Goal: Task Accomplishment & Management: Manage account settings

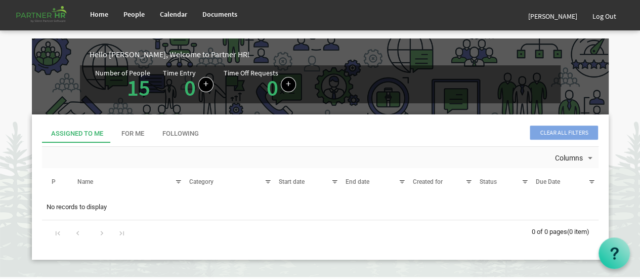
scroll to position [21, 0]
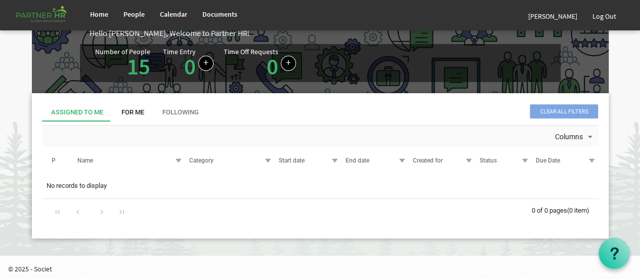
click at [132, 115] on div "For Me" at bounding box center [132, 113] width 23 height 10
click at [73, 106] on div "Assigned To Me" at bounding box center [77, 112] width 52 height 18
click at [139, 60] on link "15" at bounding box center [138, 66] width 23 height 28
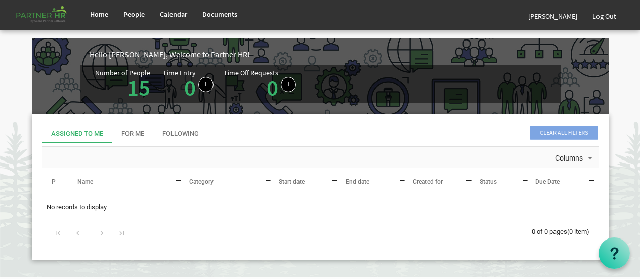
scroll to position [21, 0]
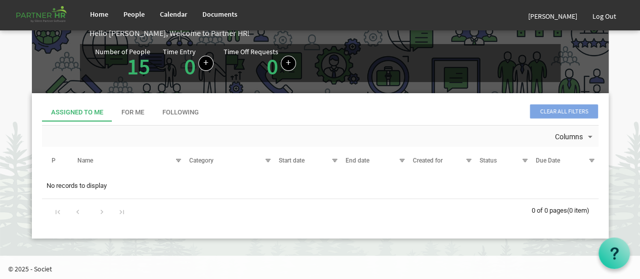
drag, startPoint x: 164, startPoint y: 177, endPoint x: 159, endPoint y: 186, distance: 9.7
click at [159, 186] on td "No records to display" at bounding box center [320, 185] width 557 height 19
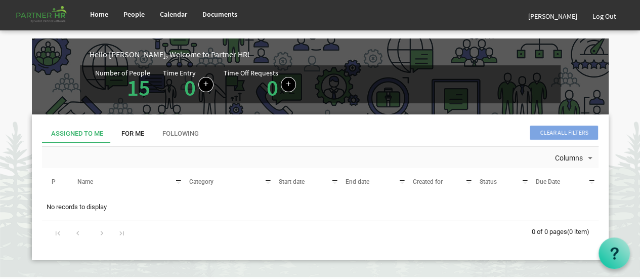
click at [131, 131] on div "For Me" at bounding box center [132, 134] width 23 height 10
click at [193, 132] on div "Following" at bounding box center [180, 134] width 36 height 10
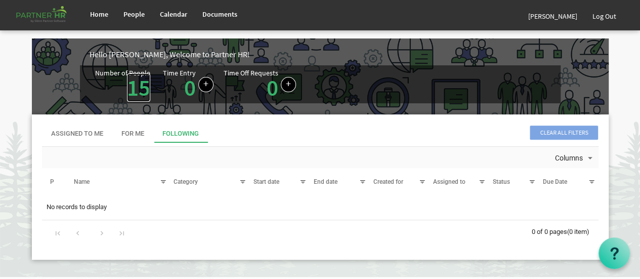
click at [141, 88] on link "15" at bounding box center [138, 87] width 23 height 28
click at [614, 25] on link "Log Out" at bounding box center [604, 16] width 39 height 28
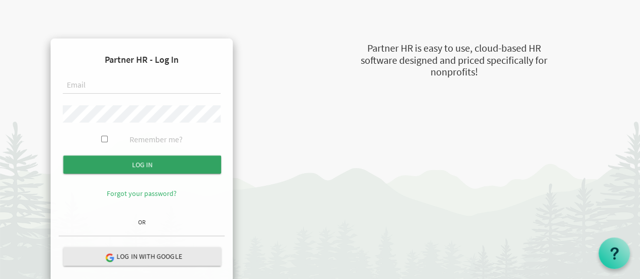
type input "[EMAIL_ADDRESS][DOMAIN_NAME]"
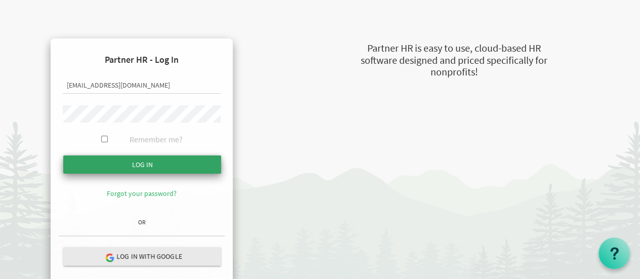
click at [101, 160] on input "submit" at bounding box center [142, 164] width 158 height 18
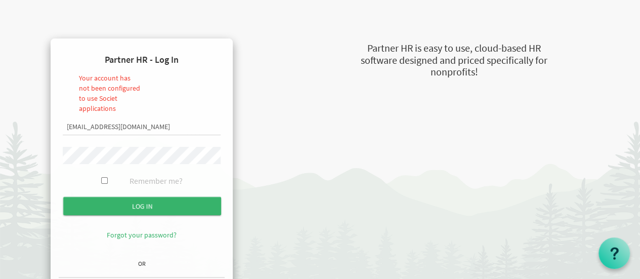
click at [309, 168] on div "Partner HR - Log In Your account has not been configured to use Societ applicat…" at bounding box center [327, 180] width 577 height 285
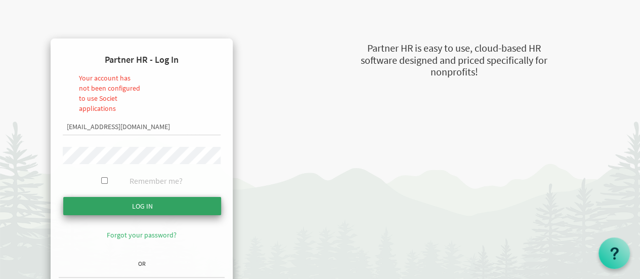
click at [142, 202] on input "submit" at bounding box center [142, 206] width 158 height 18
